Goal: Information Seeking & Learning: Compare options

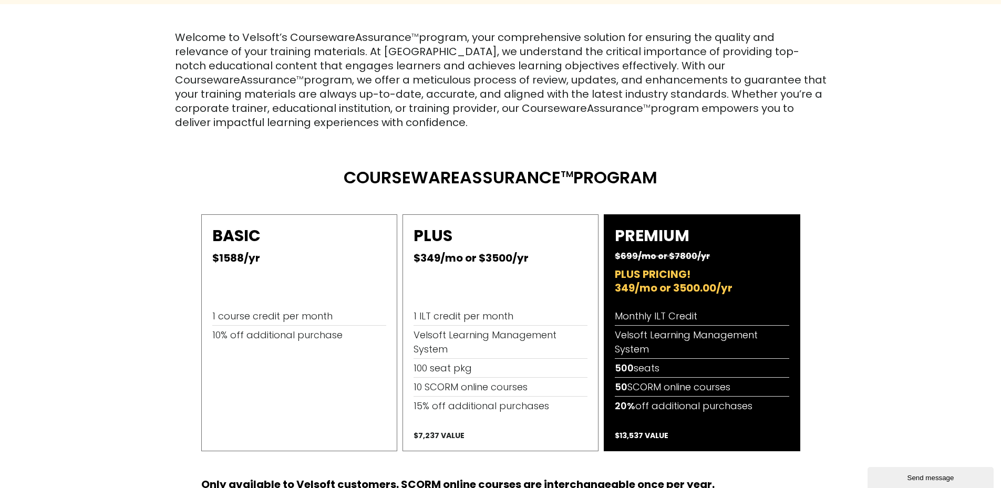
scroll to position [473, 0]
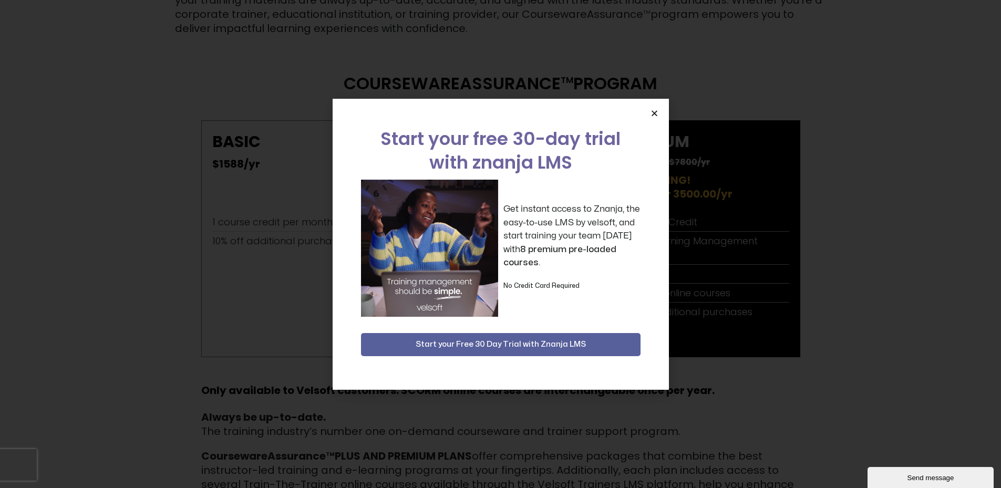
click at [663, 140] on div "Start your free 30-day trial with znanja LMS Get instant access to Znanja, the …" at bounding box center [501, 244] width 336 height 291
click at [660, 105] on div "Start your free 30-day trial with znanja LMS Get instant access to Znanja, the …" at bounding box center [501, 244] width 336 height 291
click at [655, 113] on icon "Close" at bounding box center [655, 113] width 8 height 8
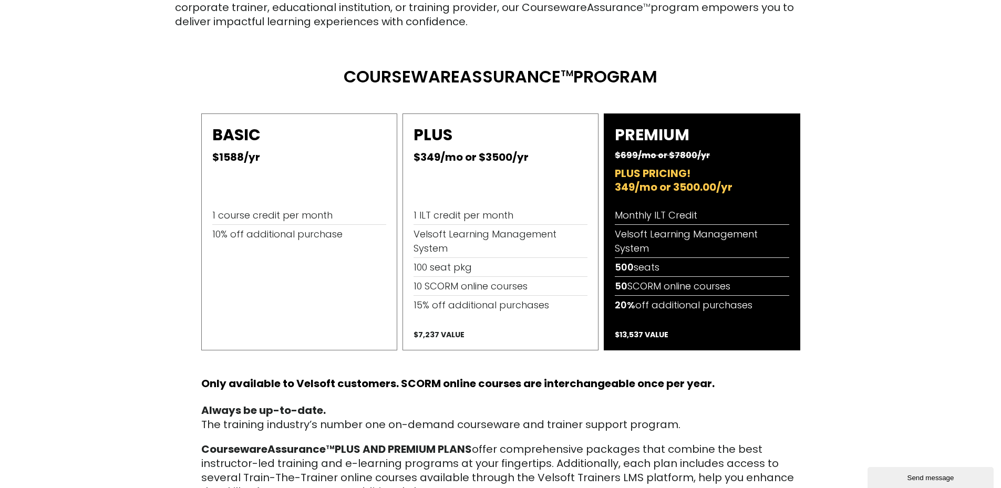
scroll to position [460, 0]
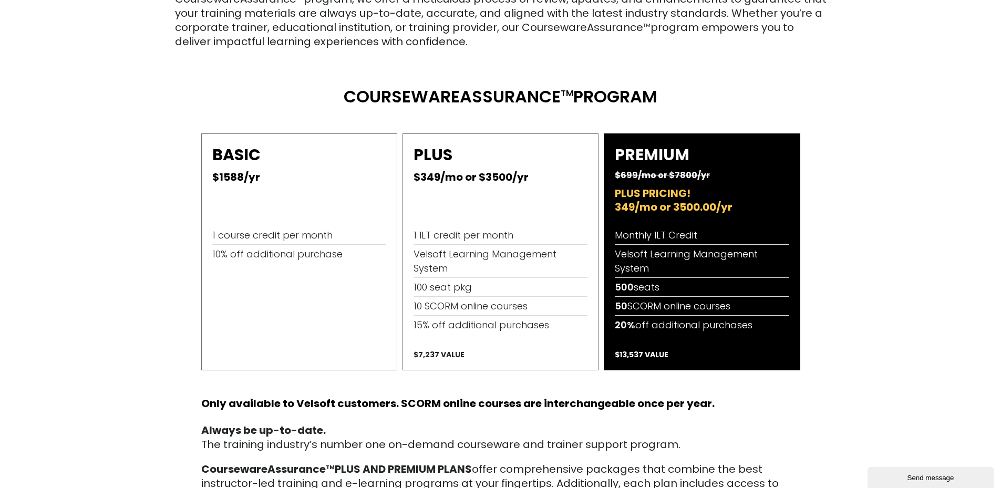
drag, startPoint x: 762, startPoint y: 399, endPoint x: 687, endPoint y: 282, distance: 139.2
click at [686, 282] on li "500 seats" at bounding box center [702, 287] width 174 height 19
click at [682, 140] on div "PREMIUM $699/mo or $7800/yr PLUS PRICING! 349/mo or 3500.00/yr Monthly ILT Cred…" at bounding box center [702, 251] width 196 height 237
click at [699, 163] on h2 "PREMIUM" at bounding box center [702, 155] width 174 height 20
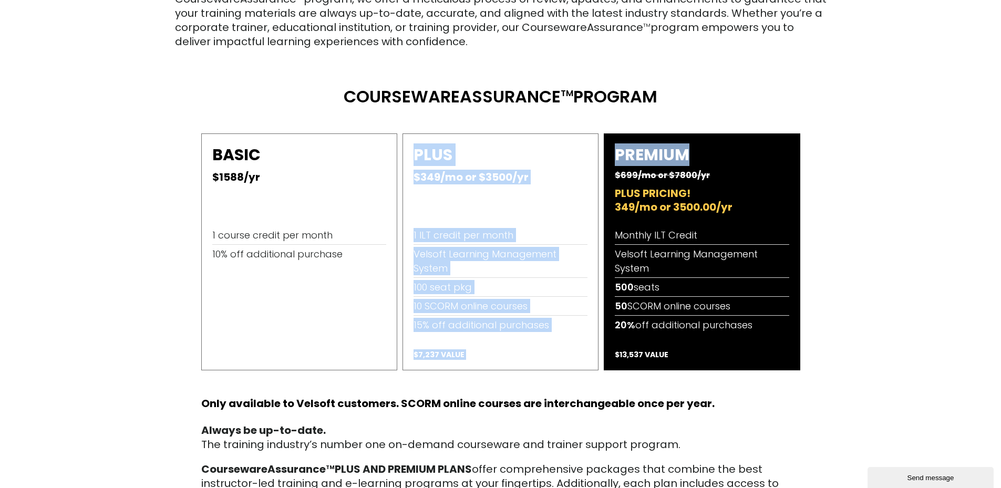
drag, startPoint x: 685, startPoint y: 149, endPoint x: 414, endPoint y: 152, distance: 271.2
click at [414, 152] on div "BASIC $1588/yr 1 course credit per month 10% off additional purchase PLUS $349/…" at bounding box center [500, 251] width 599 height 237
drag, startPoint x: 414, startPoint y: 152, endPoint x: 505, endPoint y: 174, distance: 92.9
click at [505, 174] on h2 "$349/mo or $3500/yr" at bounding box center [501, 177] width 174 height 14
click at [485, 195] on div at bounding box center [501, 205] width 174 height 32
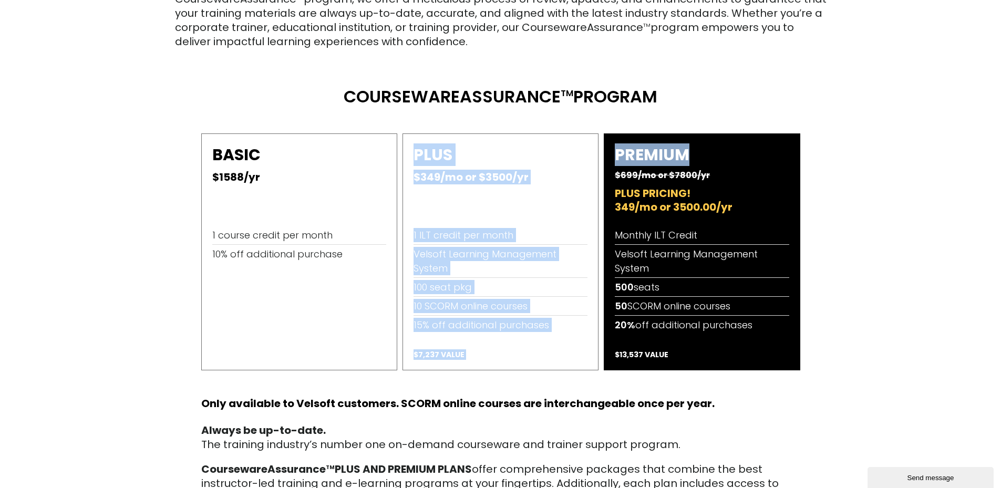
click at [485, 251] on li "Velsoft Learning Management System" at bounding box center [501, 261] width 174 height 33
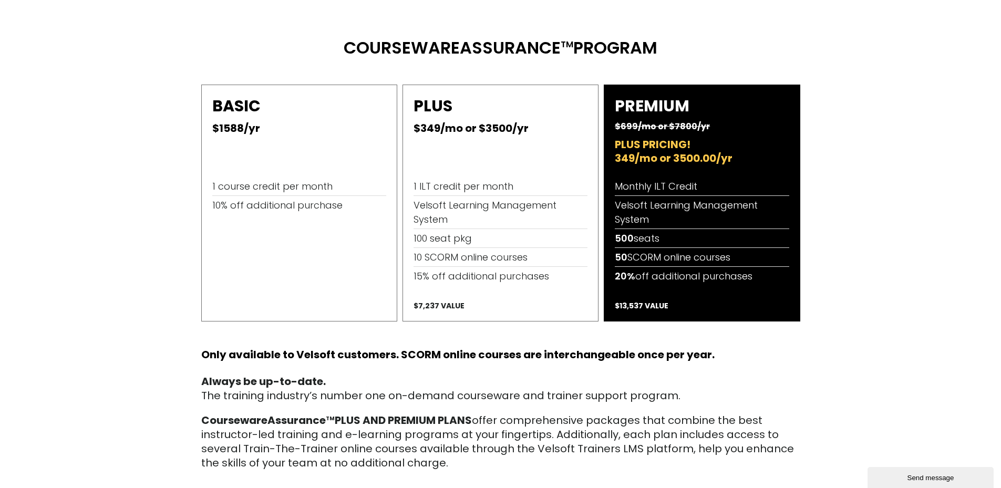
scroll to position [509, 0]
